Goal: Information Seeking & Learning: Learn about a topic

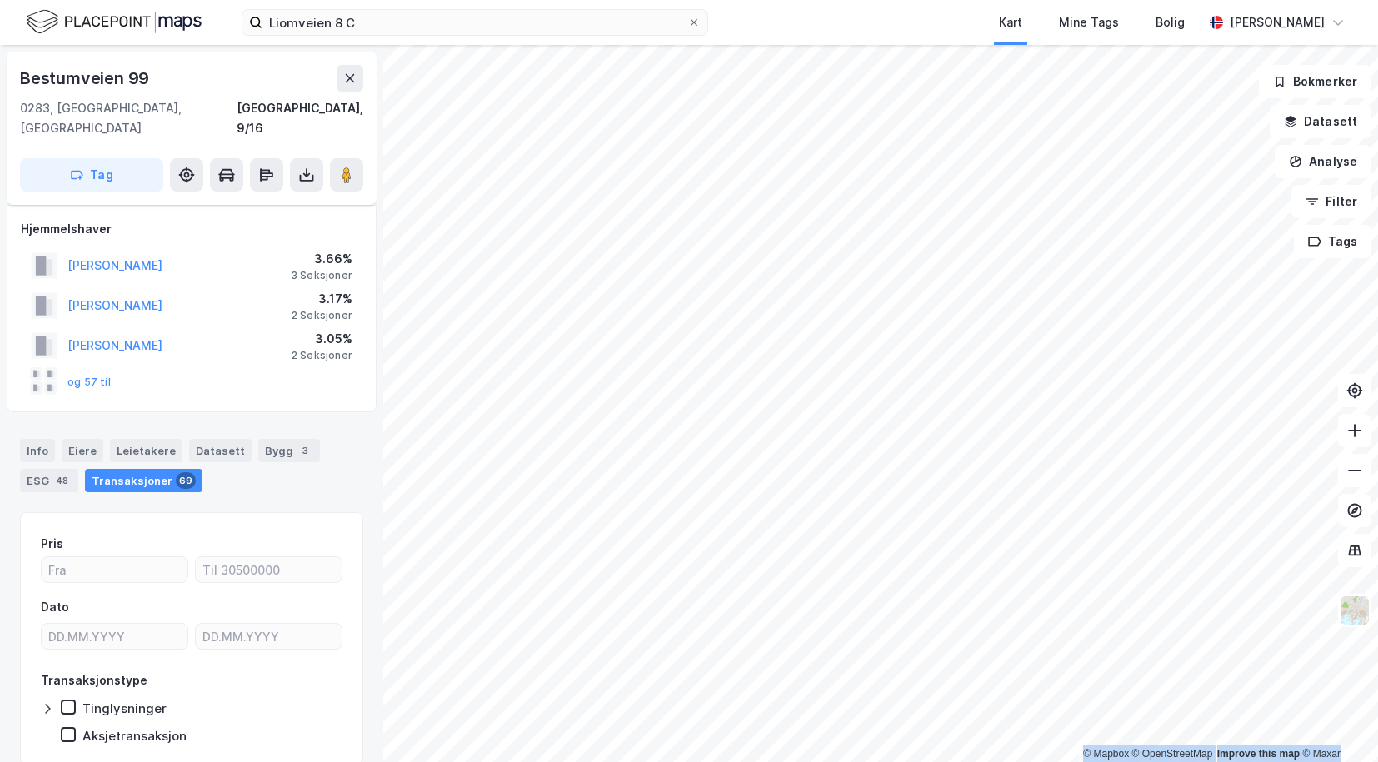
scroll to position [9, 0]
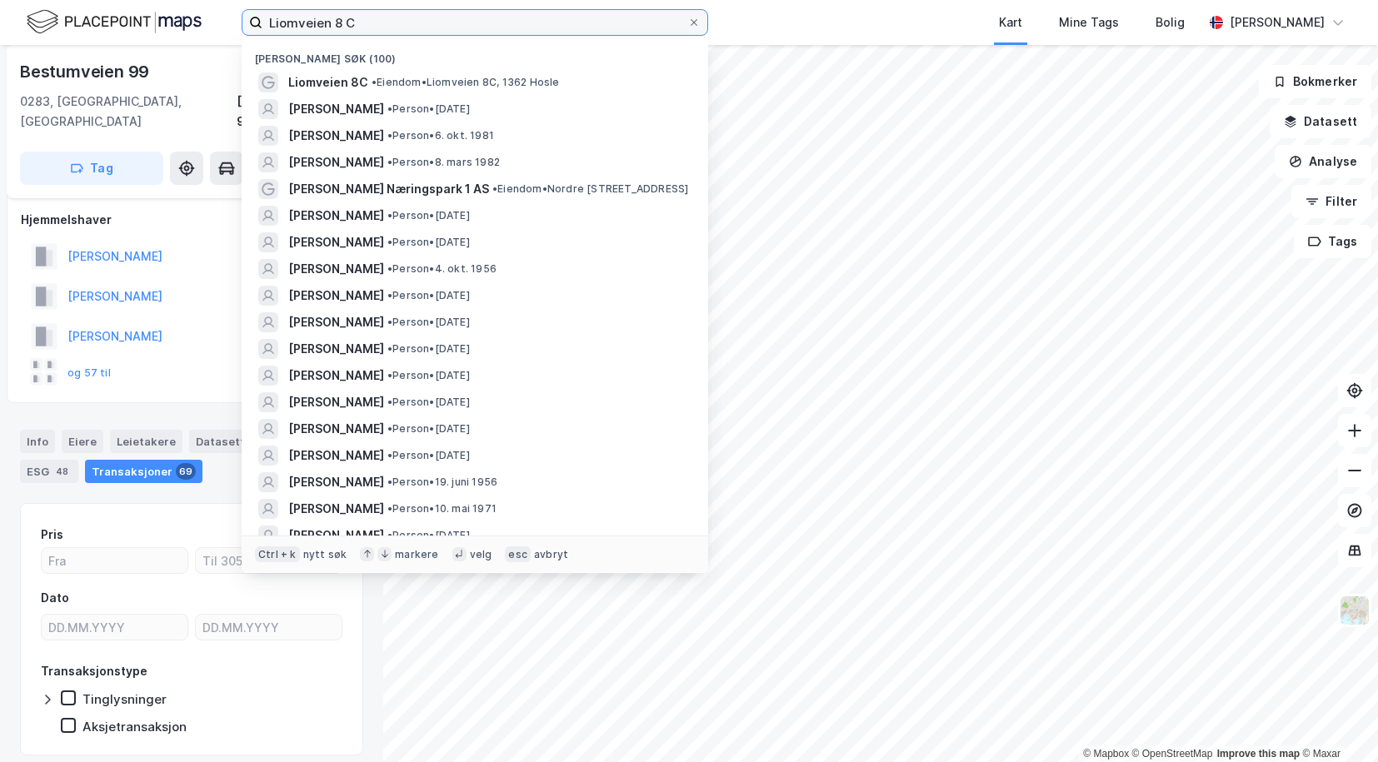
click at [326, 22] on input "Liomveien 8 C" at bounding box center [474, 22] width 425 height 25
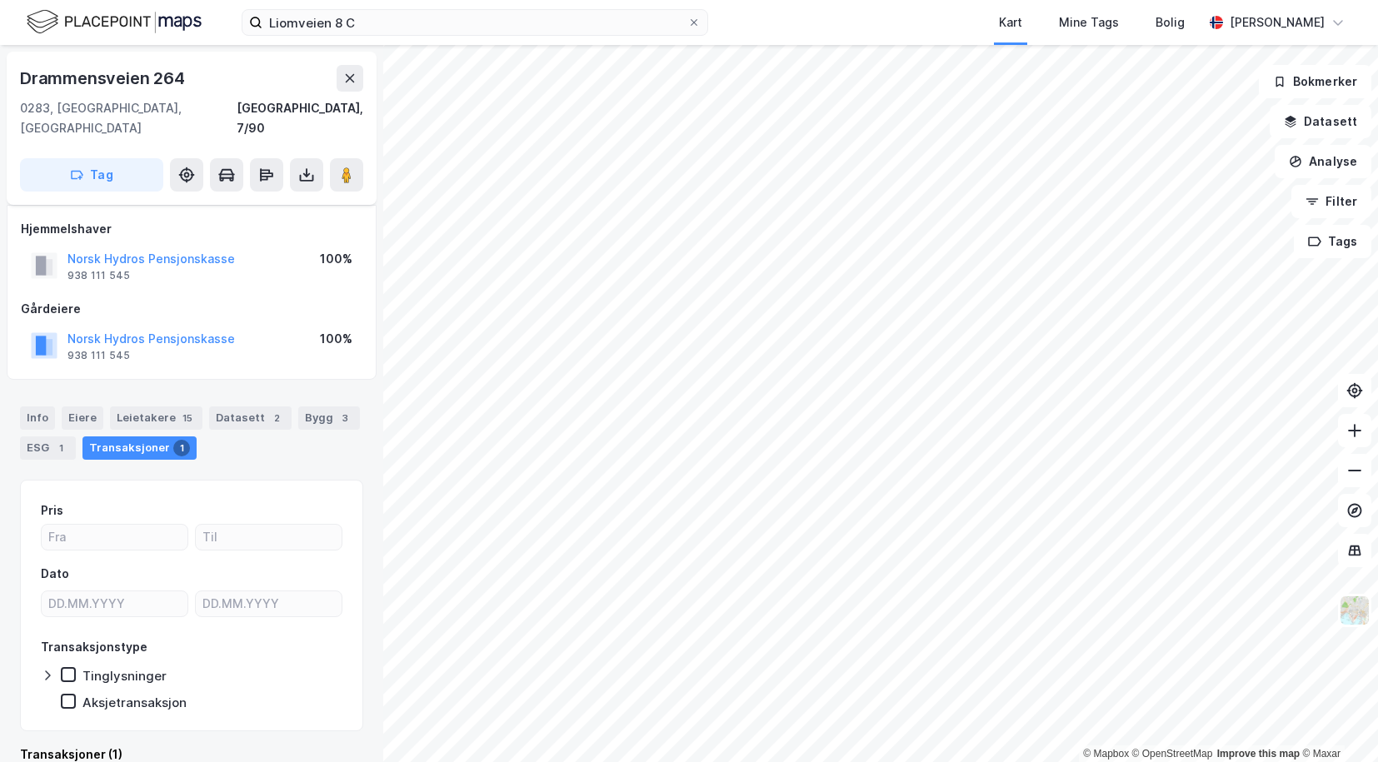
scroll to position [9, 0]
